Goal: Task Accomplishment & Management: Manage account settings

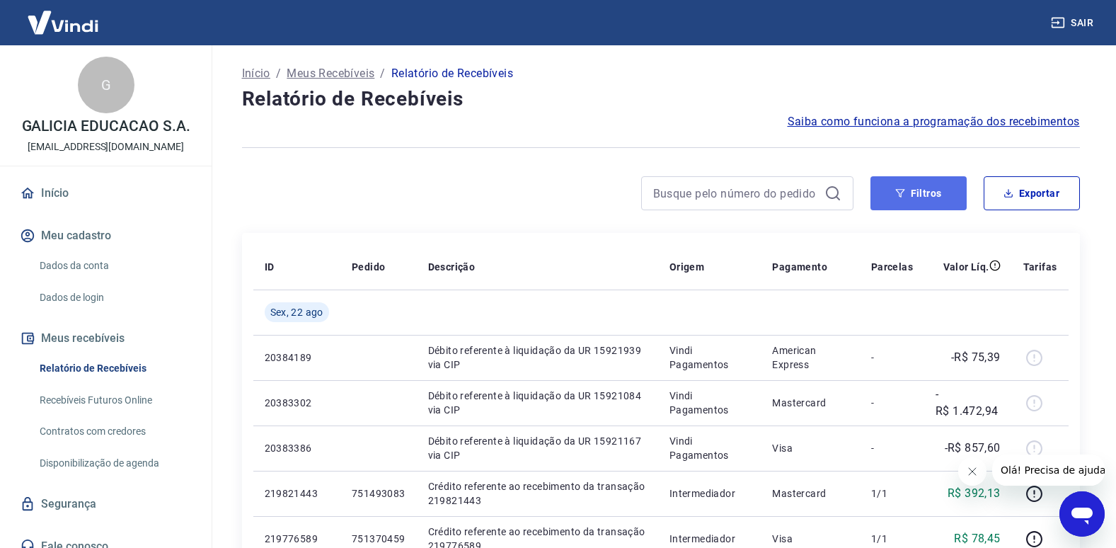
click at [940, 194] on button "Filtros" at bounding box center [919, 193] width 96 height 34
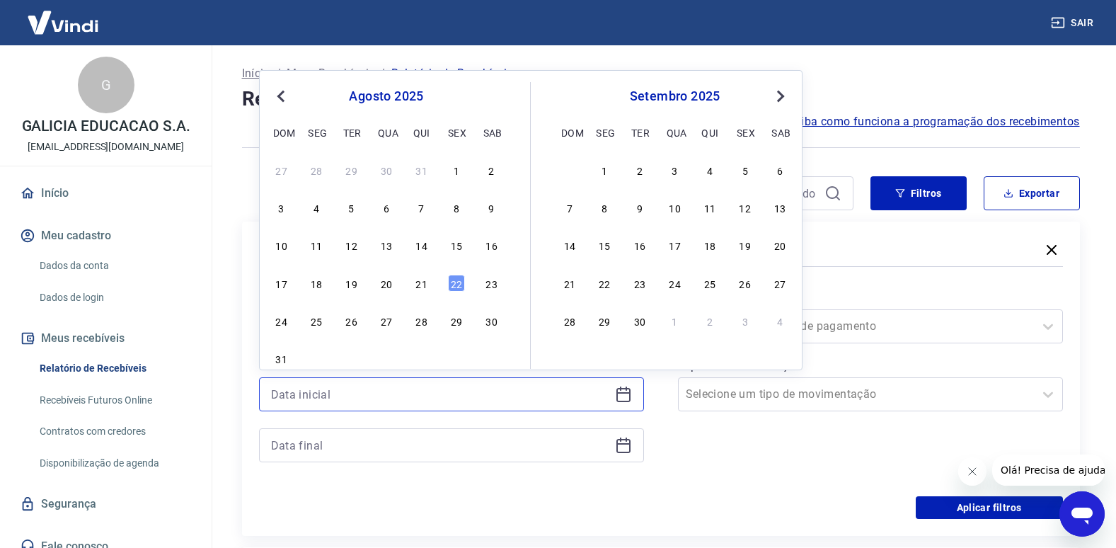
click at [361, 386] on input at bounding box center [440, 394] width 338 height 21
click at [417, 280] on div "21" at bounding box center [421, 283] width 17 height 17
type input "[DATE]"
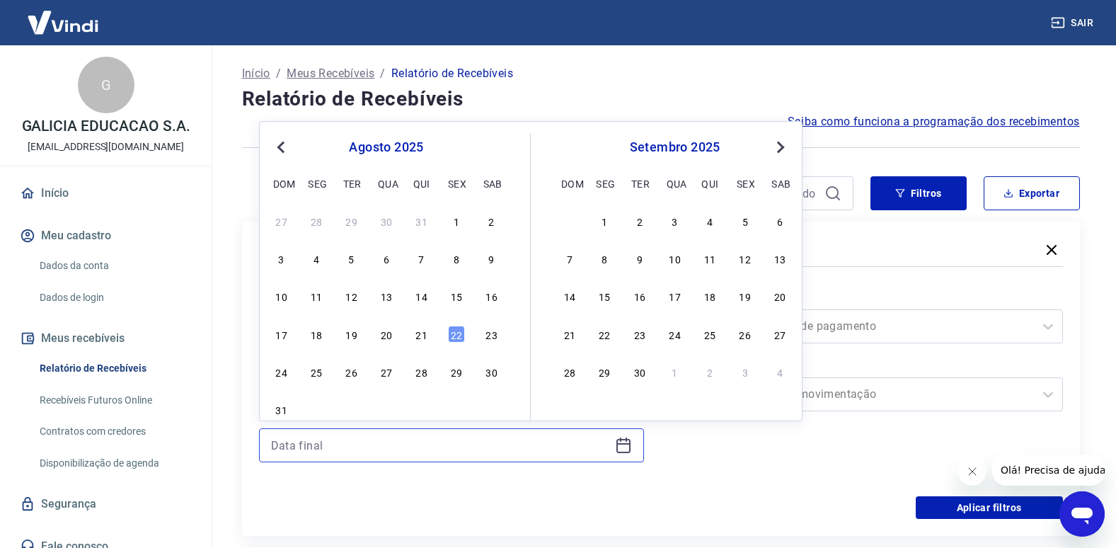
click at [517, 444] on input at bounding box center [440, 445] width 338 height 21
click at [458, 336] on div "22" at bounding box center [456, 334] width 17 height 17
type input "[DATE]"
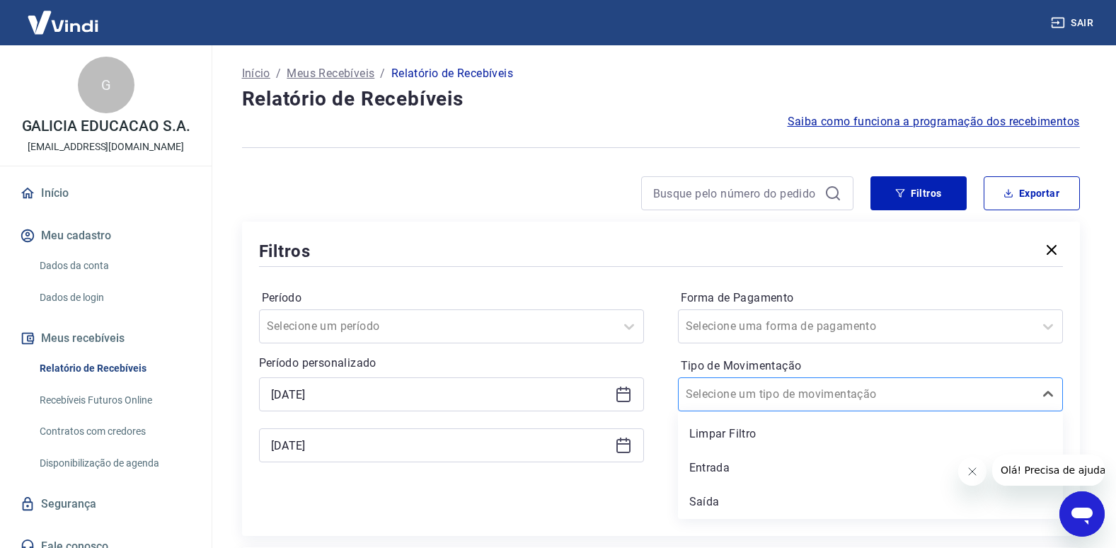
click at [936, 395] on div at bounding box center [856, 394] width 341 height 20
click at [774, 465] on div "Entrada" at bounding box center [870, 468] width 385 height 28
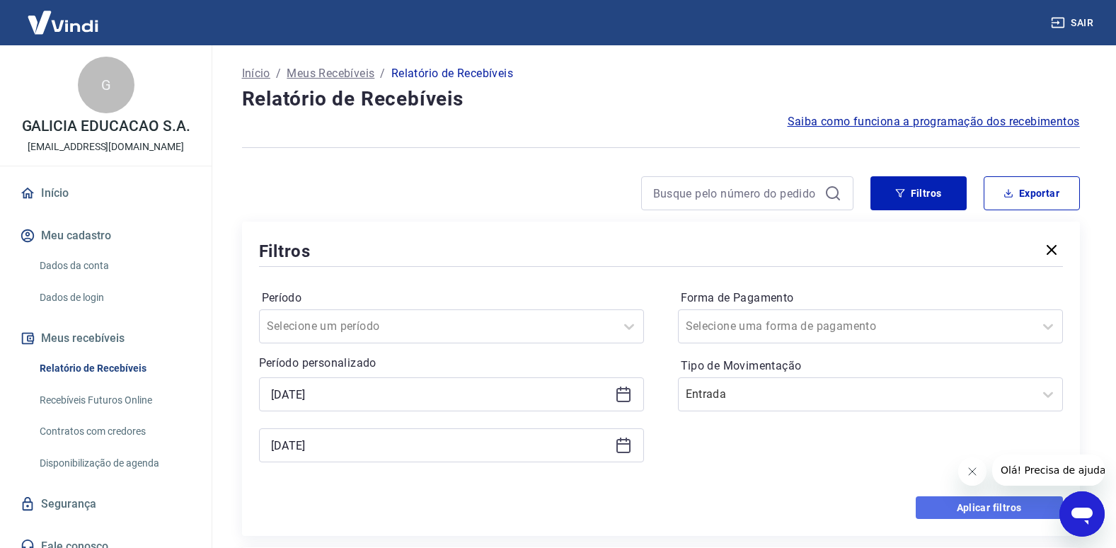
click at [981, 505] on button "Aplicar filtros" at bounding box center [989, 507] width 147 height 23
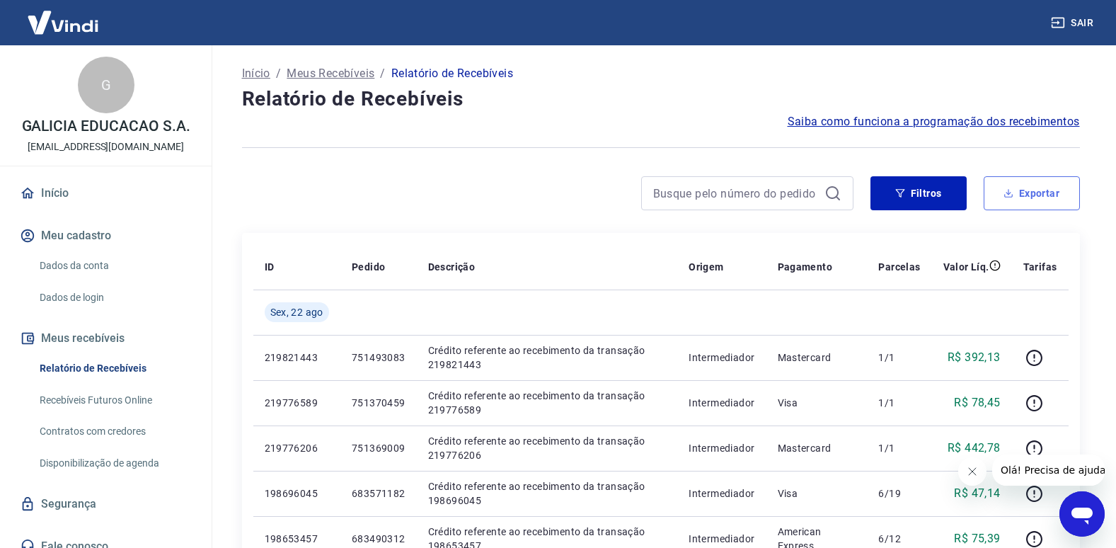
click at [1028, 188] on button "Exportar" at bounding box center [1032, 193] width 96 height 34
type input "[DATE]"
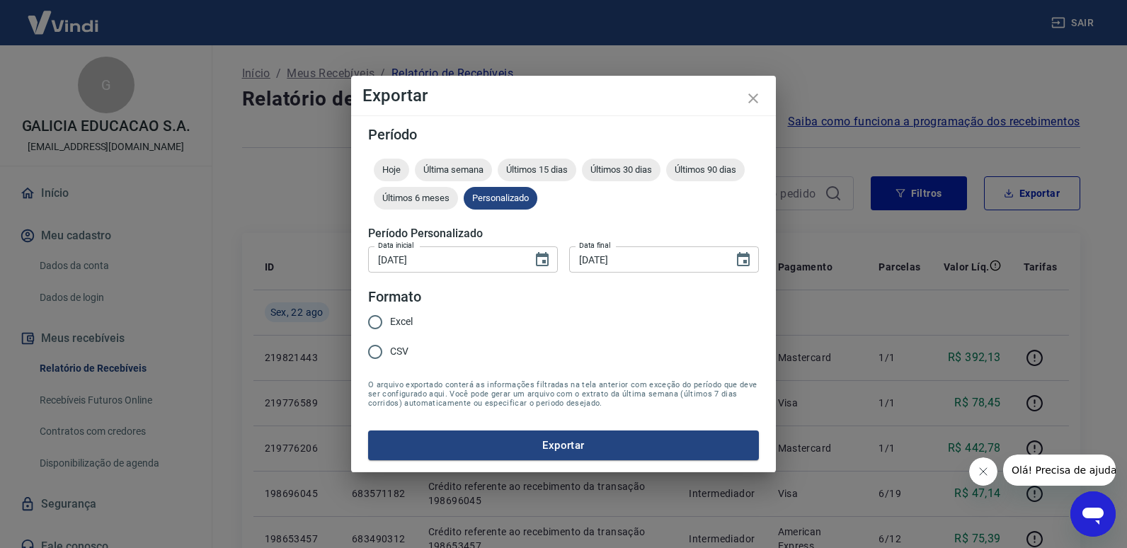
click at [394, 317] on span "Excel" at bounding box center [401, 321] width 23 height 15
click at [390, 317] on input "Excel" at bounding box center [375, 322] width 30 height 30
radio input "true"
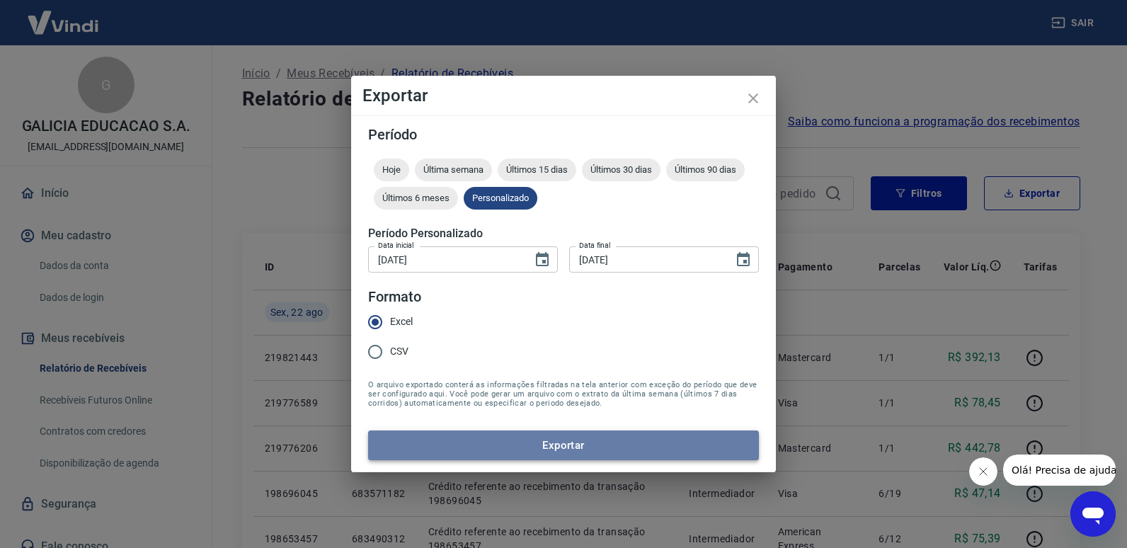
click at [580, 447] on button "Exportar" at bounding box center [563, 445] width 391 height 30
